Goal: Information Seeking & Learning: Find specific page/section

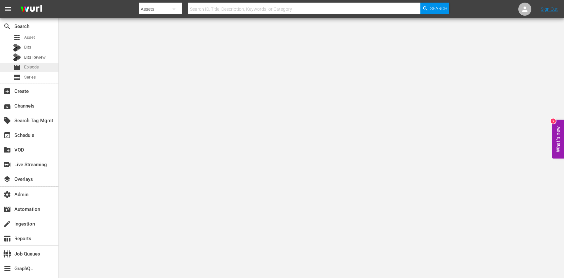
click at [36, 67] on span "Episode" at bounding box center [31, 67] width 15 height 7
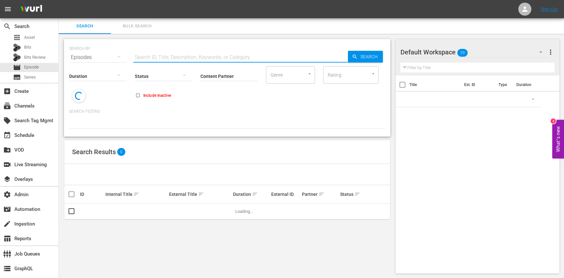
click at [151, 55] on input "text" at bounding box center [240, 58] width 215 height 16
paste input "Killer Calibro"
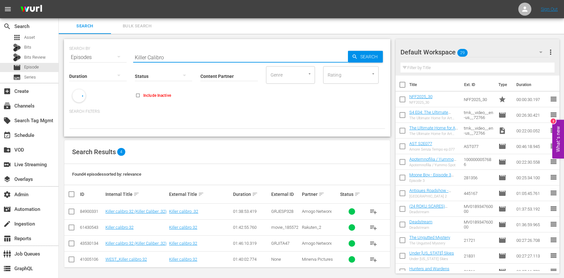
scroll to position [1, 0]
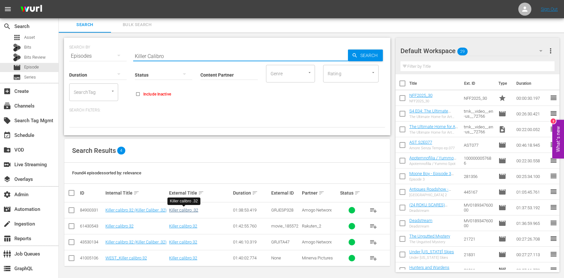
type input "Killer Calibro"
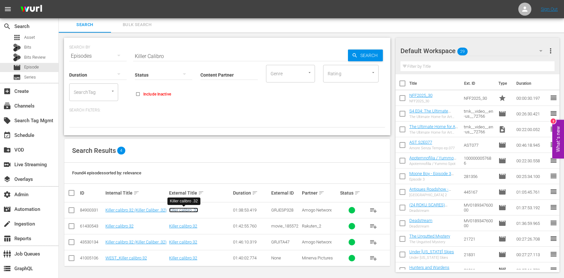
click at [180, 211] on link "Killer calibro .32" at bounding box center [183, 210] width 29 height 5
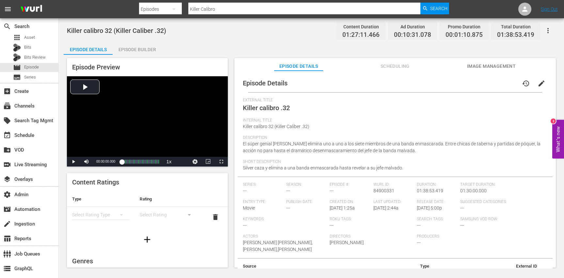
click at [403, 70] on button "Scheduling" at bounding box center [394, 64] width 49 height 13
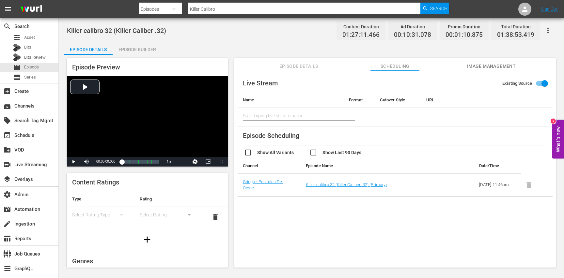
click at [292, 67] on span "Episode Details" at bounding box center [298, 66] width 49 height 8
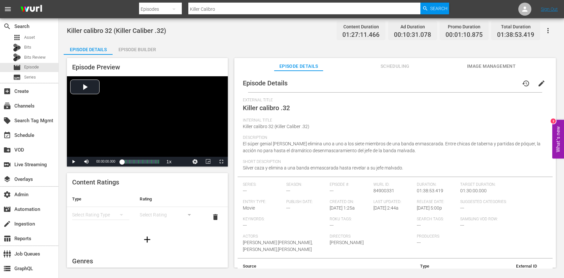
click at [390, 64] on span "Scheduling" at bounding box center [394, 66] width 49 height 8
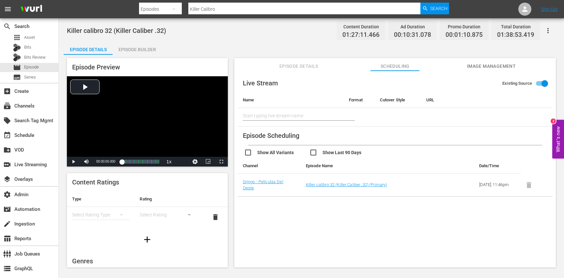
click at [272, 184] on td "Grjngo - Películas Del Oeste" at bounding box center [268, 185] width 63 height 23
click at [271, 180] on link "Grjngo - Películas Del Oeste" at bounding box center [263, 184] width 40 height 11
click at [311, 61] on button "Episode Details" at bounding box center [298, 64] width 49 height 13
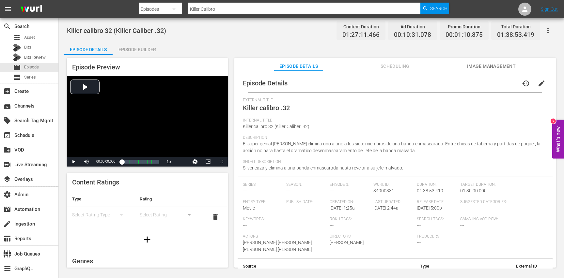
click at [381, 70] on button "Scheduling" at bounding box center [394, 64] width 49 height 13
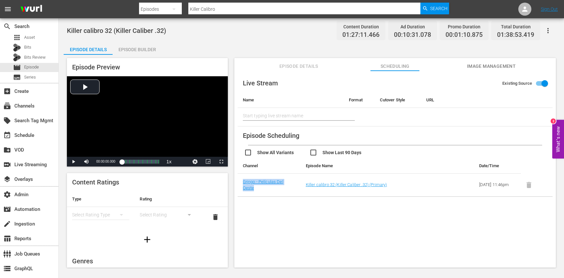
drag, startPoint x: 257, startPoint y: 187, endPoint x: 242, endPoint y: 185, distance: 15.1
click at [242, 185] on td "Grjngo - Películas Del Oeste" at bounding box center [268, 185] width 63 height 23
copy link "Grjngo - Películas Del Oeste"
click at [288, 60] on button "Episode Details" at bounding box center [298, 64] width 49 height 13
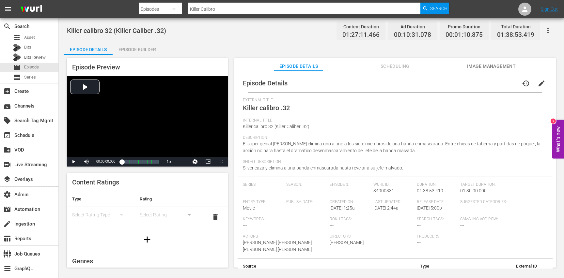
click at [247, 110] on span "Killer calibro .32" at bounding box center [266, 108] width 47 height 8
drag, startPoint x: 247, startPoint y: 110, endPoint x: 284, endPoint y: 109, distance: 37.5
click at [284, 109] on span "Killer calibro .32" at bounding box center [266, 108] width 47 height 8
copy span "Killer calibro .32"
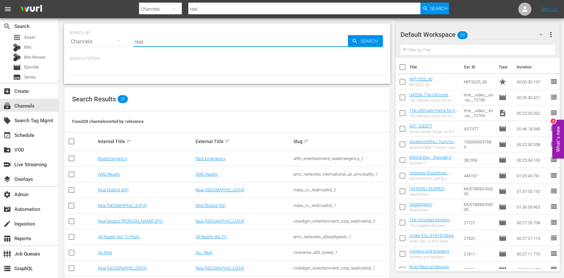
scroll to position [172, 0]
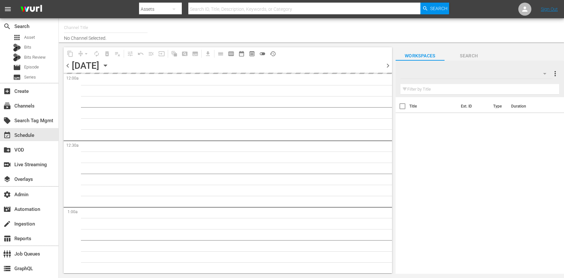
type input "Grjngo - LATAM (1239)"
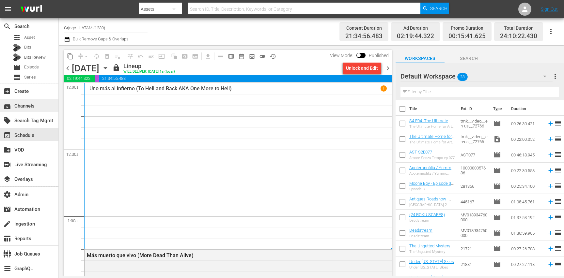
click at [42, 106] on div "subscriptions Channels" at bounding box center [29, 105] width 58 height 13
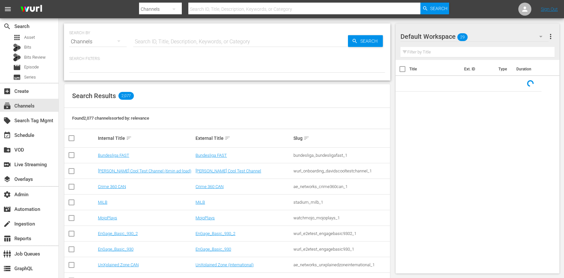
click at [141, 39] on input "text" at bounding box center [240, 42] width 215 height 16
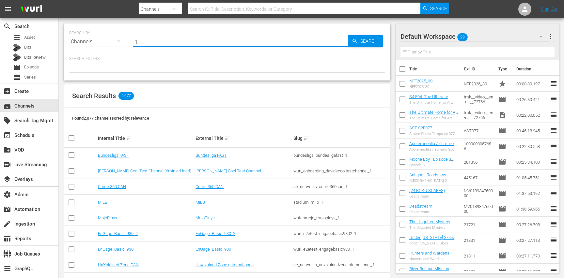
type input "12"
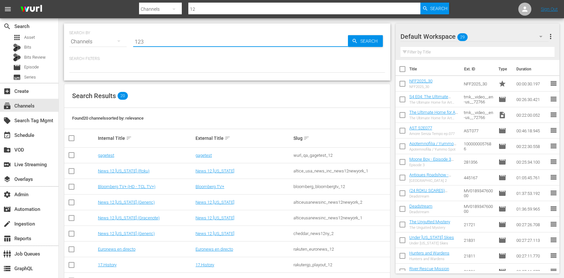
type input "1239"
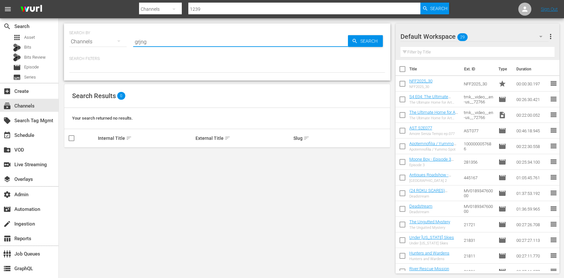
type input "grjngo"
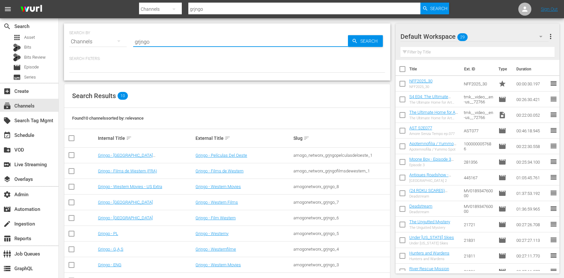
paste input "Grjngo - Películas Del Oeste"
type input "Grjngo - Películas Del Oeste"
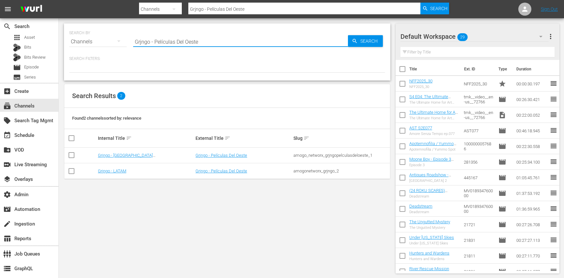
type input "Grjngo - Películas Del Oeste"
